Goal: Answer question/provide support

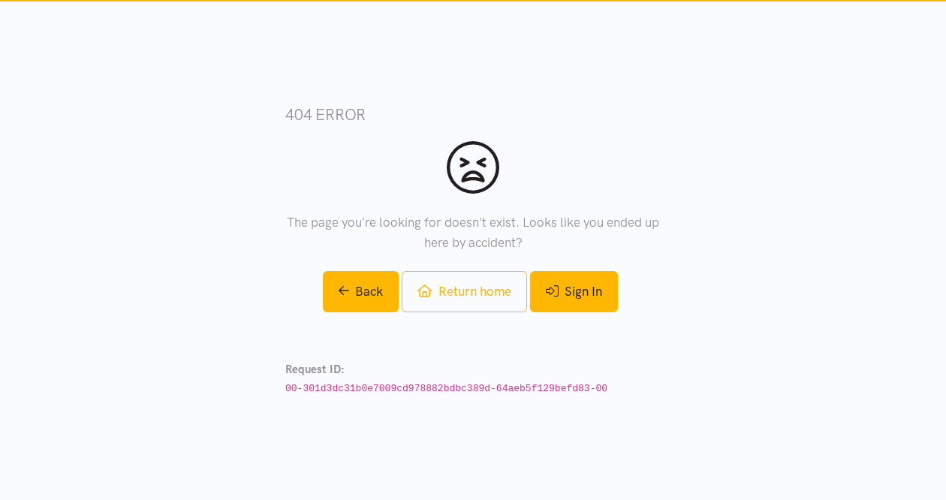
click at [577, 294] on link "Sign In" at bounding box center [574, 291] width 88 height 41
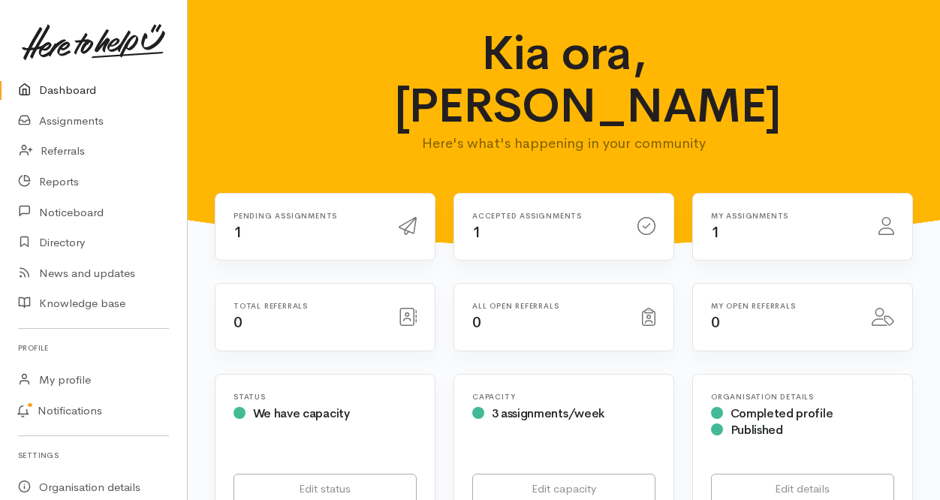
click at [279, 212] on h6 "Pending assignments" at bounding box center [307, 216] width 147 height 8
click at [412, 225] on icon at bounding box center [408, 226] width 18 height 18
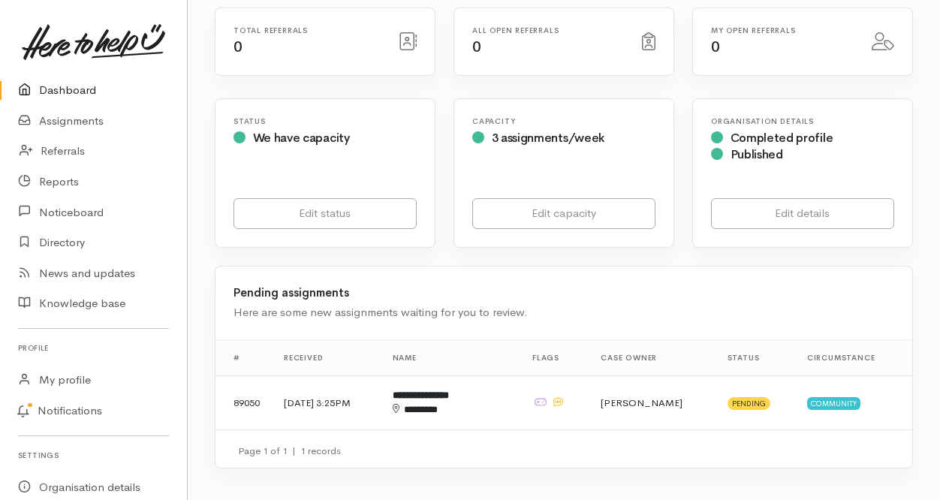
scroll to position [356, 0]
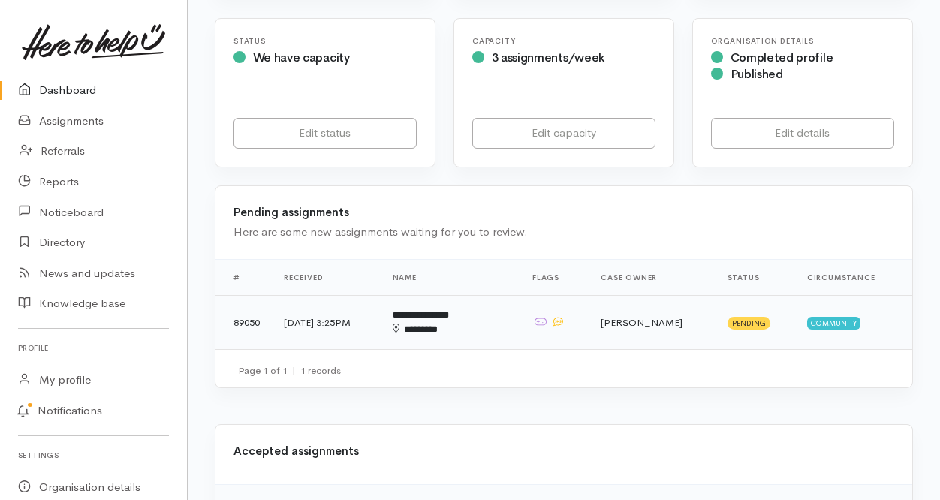
click at [351, 316] on td "22 Sep 2025, 3:25PM" at bounding box center [326, 322] width 109 height 54
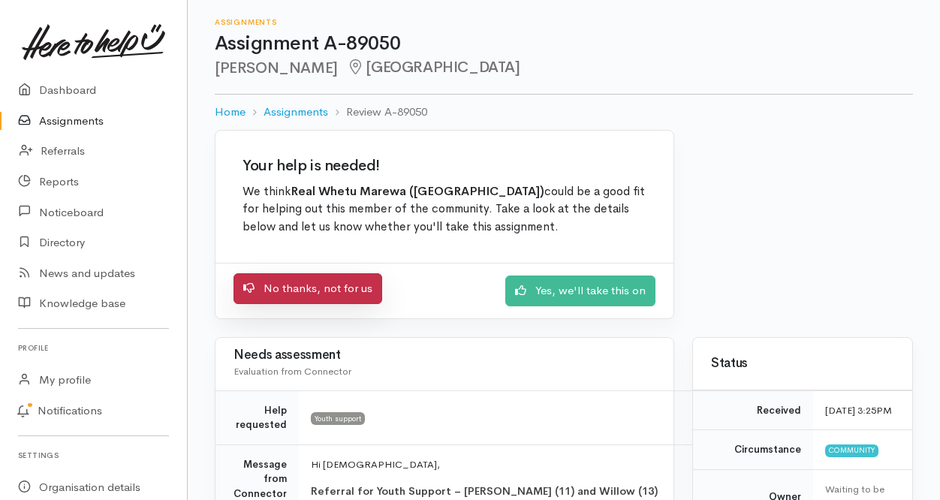
click at [332, 291] on link "No thanks, not for us" at bounding box center [308, 288] width 149 height 31
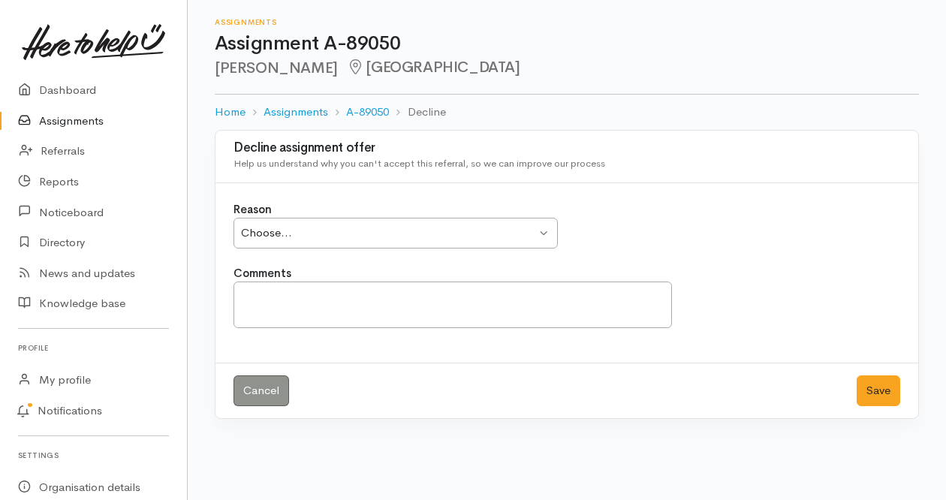
click at [357, 237] on div "Choose..." at bounding box center [388, 233] width 295 height 17
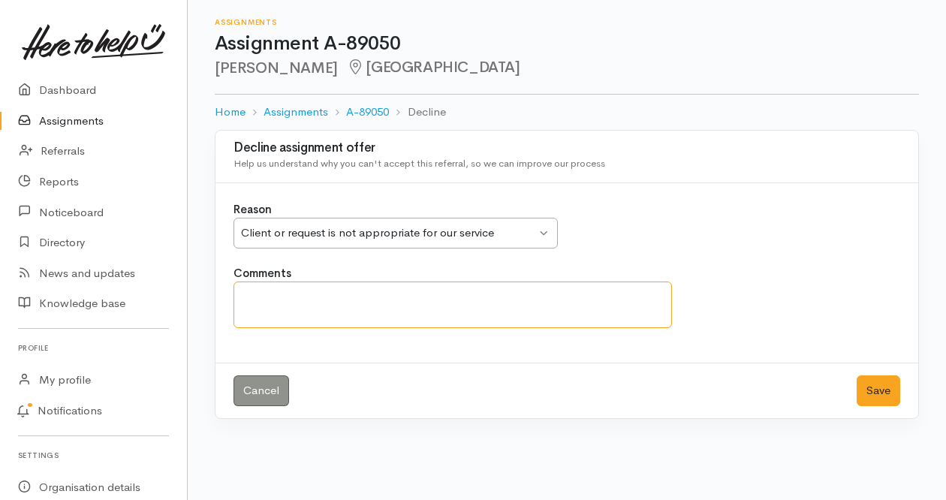
click at [324, 292] on textarea "Comments" at bounding box center [453, 305] width 439 height 47
click at [545, 297] on textarea "Kia Ora, We would recommend Seeking PHO counselling" at bounding box center [453, 305] width 439 height 47
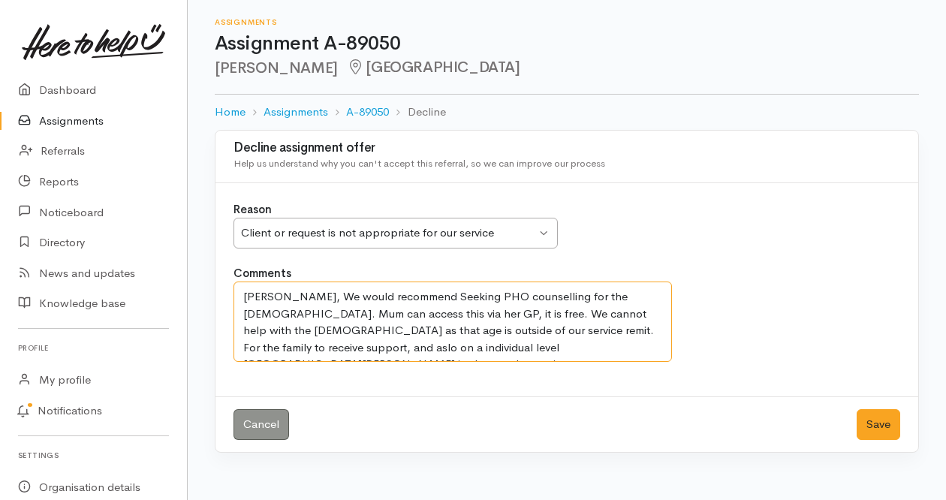
click at [517, 348] on textarea "Kia Ora, We would recommend Seeking PHO counselling for the 13yrs old. Mum can …" at bounding box center [453, 322] width 439 height 80
click at [592, 349] on textarea "Kia Ora, We would recommend Seeking PHO counselling for the 13yrs old. Mum can …" at bounding box center [453, 322] width 439 height 80
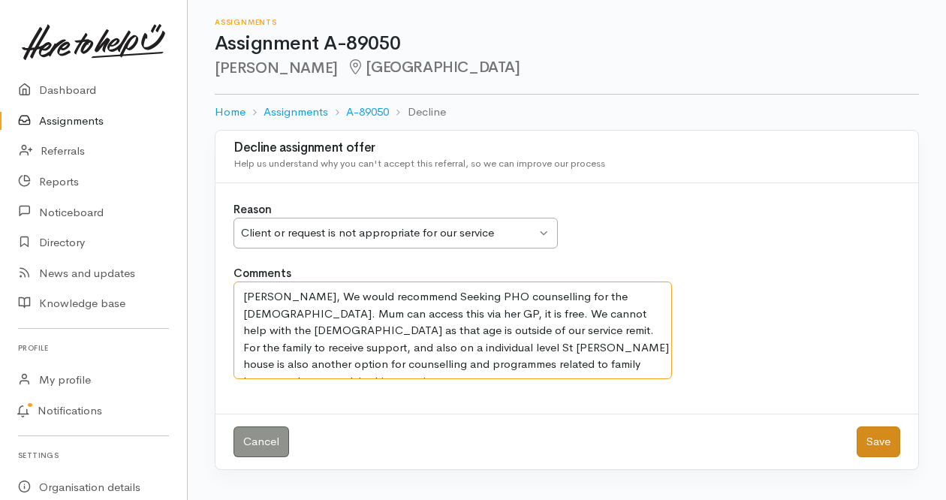
type textarea "Kia Ora, We would recommend Seeking PHO counselling for the 13yrs old. Mum can …"
click at [882, 433] on button "Save" at bounding box center [879, 442] width 44 height 31
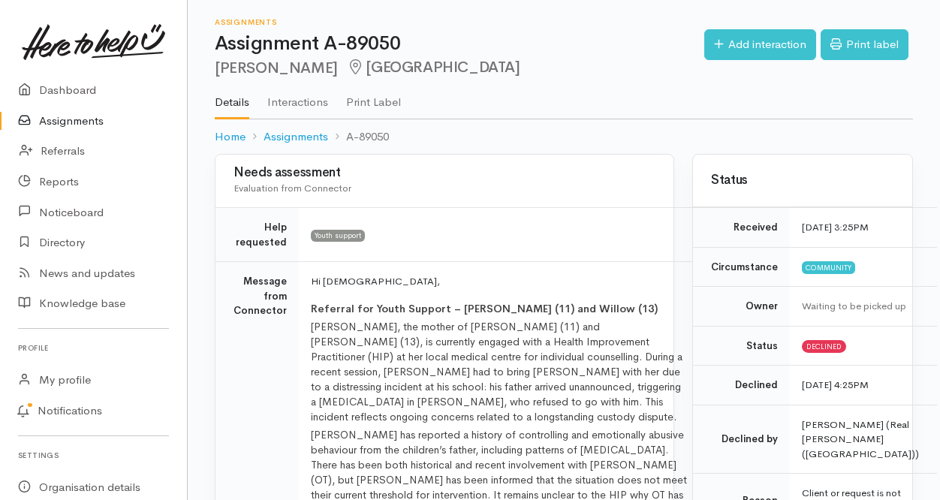
scroll to position [120, 0]
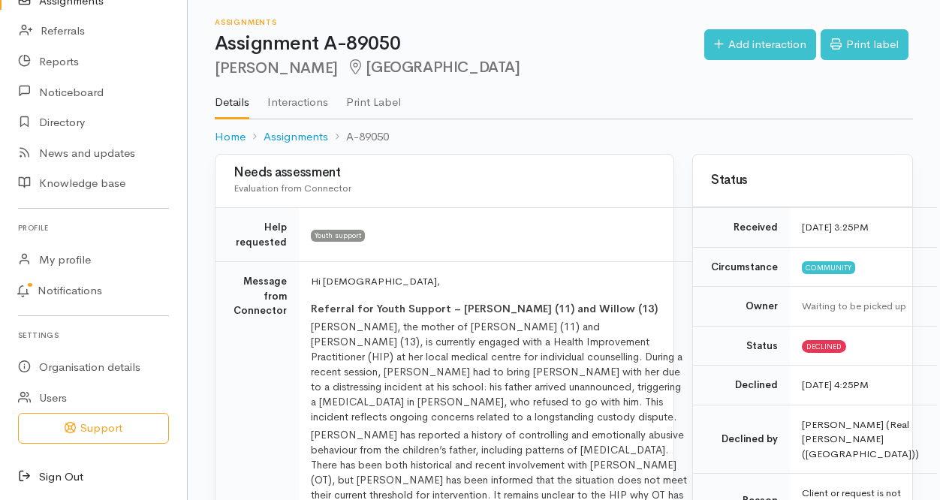
click at [60, 474] on link "Sign Out" at bounding box center [93, 477] width 187 height 31
